Goal: Register for event/course

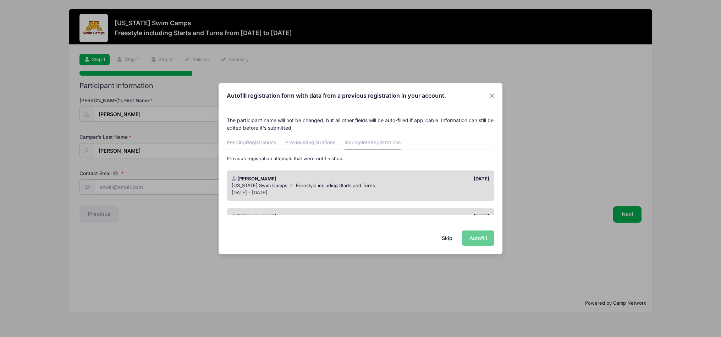
click at [429, 182] on div "[US_STATE] Swim Camps Freestyle including Starts and Turns" at bounding box center [361, 185] width 258 height 7
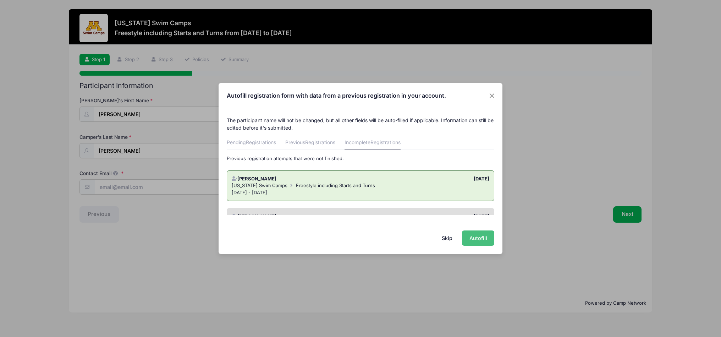
click at [481, 239] on button "Autofill" at bounding box center [478, 237] width 32 height 15
type input "[PERSON_NAME][EMAIL_ADDRESS][PERSON_NAME][DOMAIN_NAME]"
type input "[DATE]"
type input "13"
select select "[DEMOGRAPHIC_DATA]"
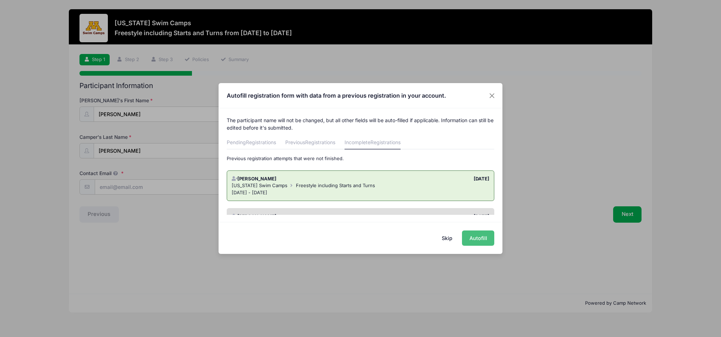
type input "[PERSON_NAME]"
type input "6125789323"
type input "[STREET_ADDRESS][PERSON_NAME]"
type input "[GEOGRAPHIC_DATA]"
select select "MN"
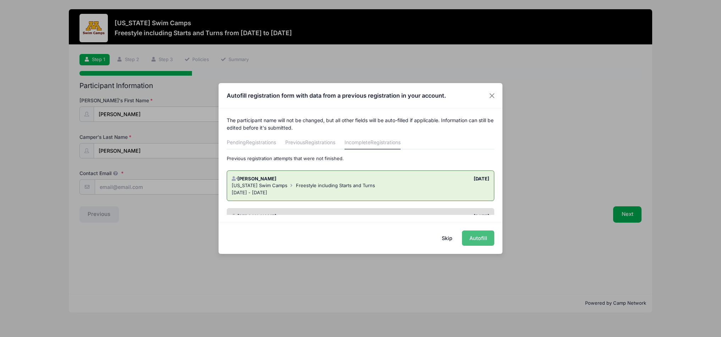
type input "55410"
type input "[PERSON_NAME]"
type input "6125789323"
type textarea "She is already on file from this summer but was prompted to create add a new pe…"
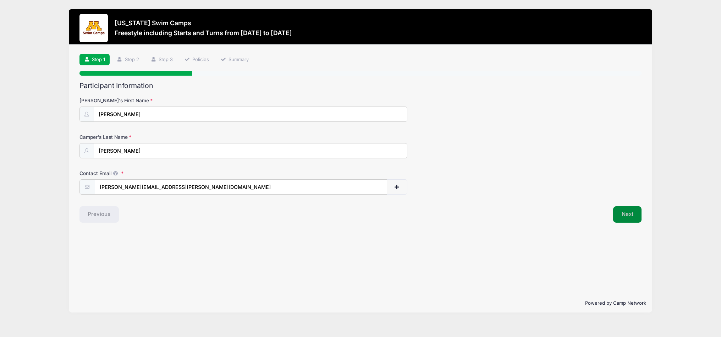
click at [634, 215] on button "Next" at bounding box center [627, 214] width 29 height 16
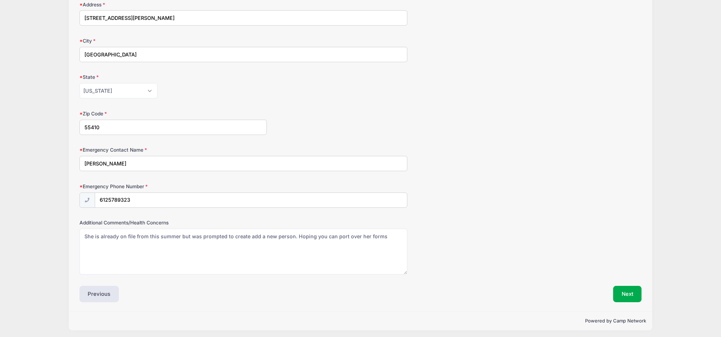
scroll to position [277, 0]
click at [629, 292] on button "Next" at bounding box center [627, 294] width 29 height 16
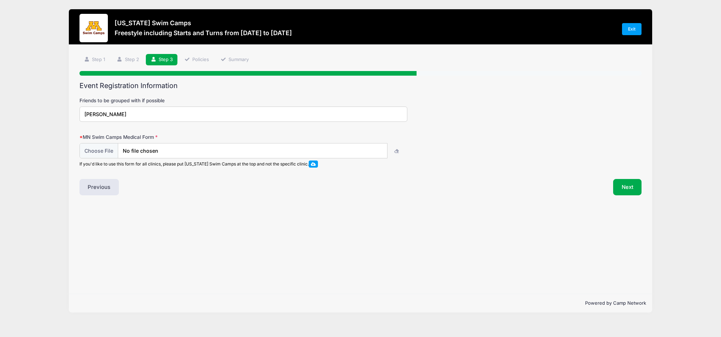
scroll to position [0, 0]
click at [104, 155] on input "file" at bounding box center [233, 150] width 308 height 15
click at [624, 188] on button "Next" at bounding box center [627, 187] width 29 height 16
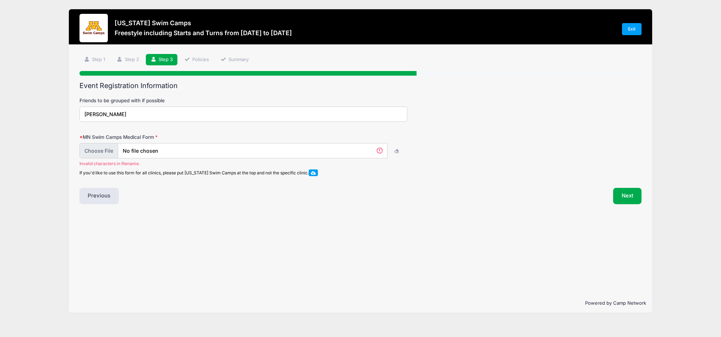
click at [243, 149] on input "file" at bounding box center [233, 150] width 308 height 15
click at [103, 149] on input "file" at bounding box center [233, 150] width 308 height 15
type input "C:\fakepath\Mendoza_Elena_Medical.pdf"
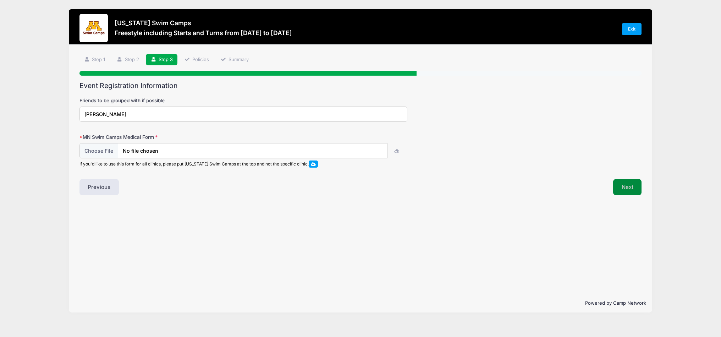
click at [635, 189] on button "Next" at bounding box center [627, 187] width 29 height 16
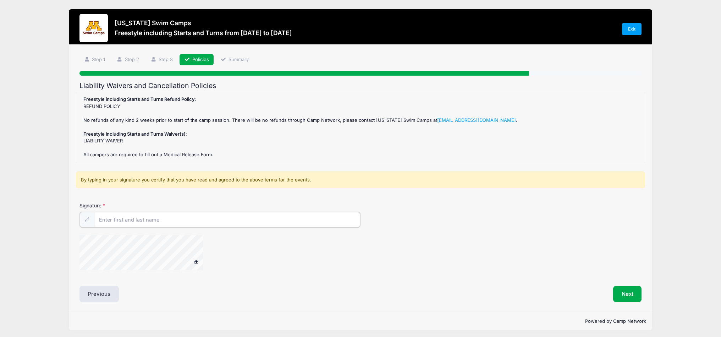
click at [183, 216] on input "Signature" at bounding box center [227, 219] width 266 height 15
type input "[PERSON_NAME]"
drag, startPoint x: 506, startPoint y: 254, endPoint x: 634, endPoint y: 301, distance: 136.8
click at [512, 255] on div at bounding box center [360, 253] width 562 height 38
click at [631, 296] on button "Next" at bounding box center [627, 293] width 29 height 16
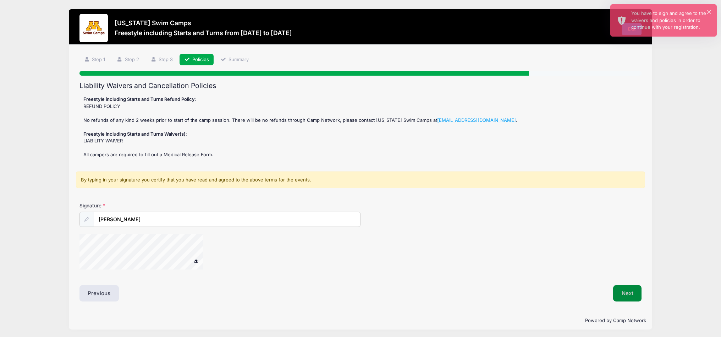
click at [635, 289] on button "Next" at bounding box center [627, 293] width 29 height 16
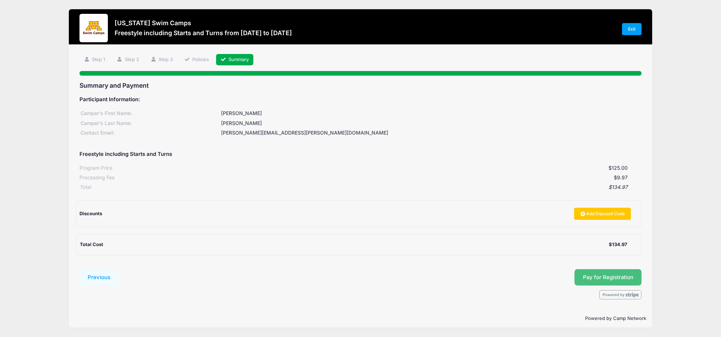
click at [614, 279] on button "Pay for Registration" at bounding box center [607, 277] width 67 height 16
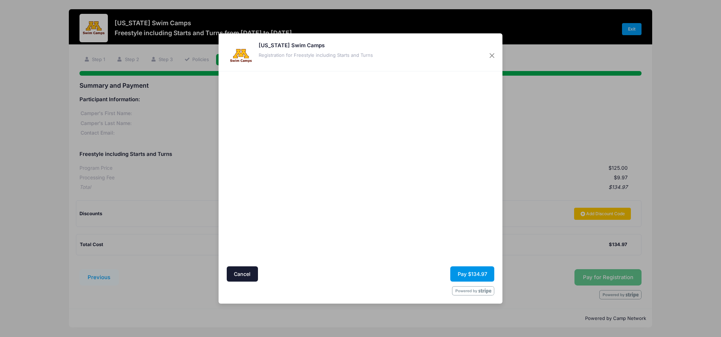
click at [464, 275] on button "Pay $134.97" at bounding box center [472, 273] width 44 height 15
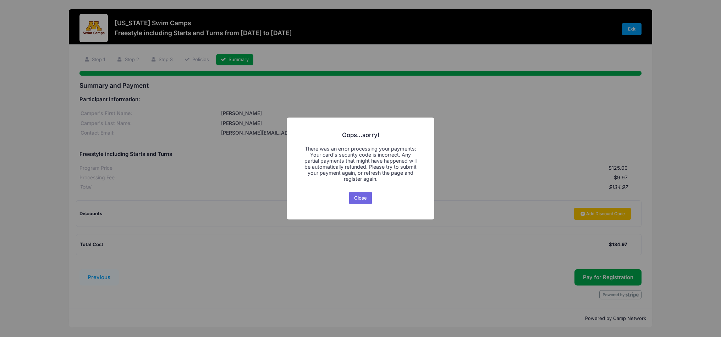
click at [362, 204] on button "Close" at bounding box center [360, 198] width 23 height 13
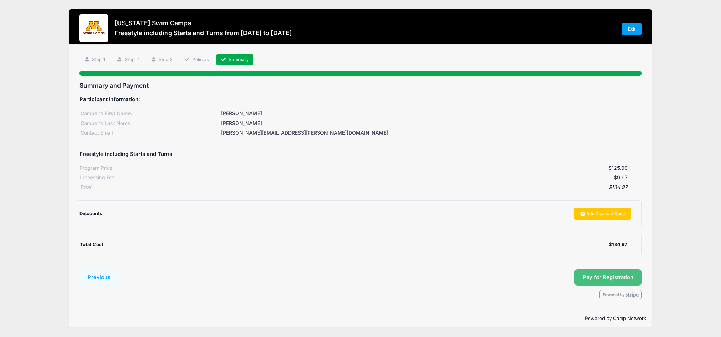
click at [600, 279] on button "Pay for Registration" at bounding box center [607, 277] width 67 height 16
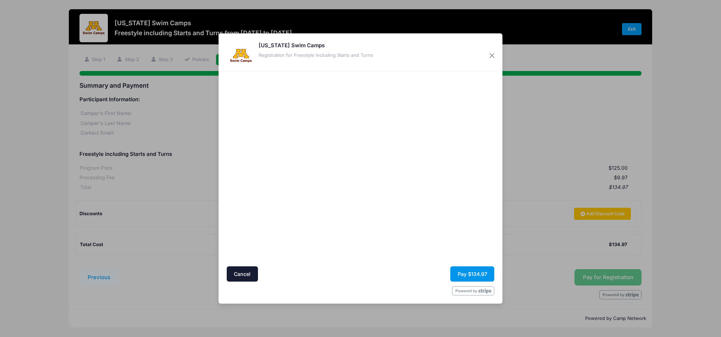
click at [472, 276] on button "Pay $134.97" at bounding box center [472, 273] width 44 height 15
